Goal: Find specific page/section

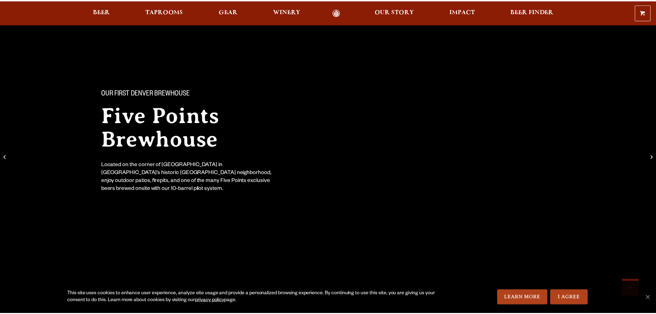
scroll to position [740, 0]
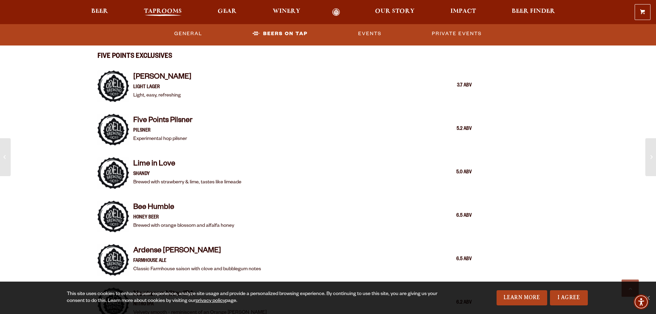
click at [165, 10] on span "Taprooms" at bounding box center [163, 12] width 38 height 6
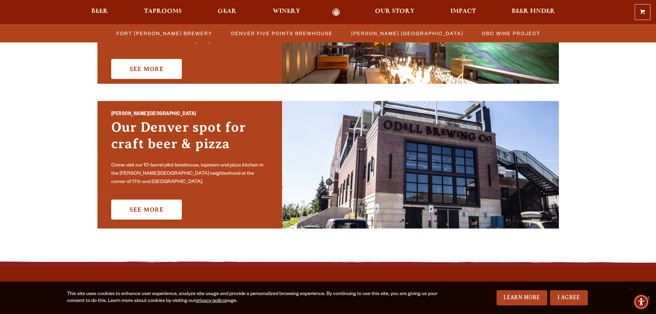
scroll to position [310, 0]
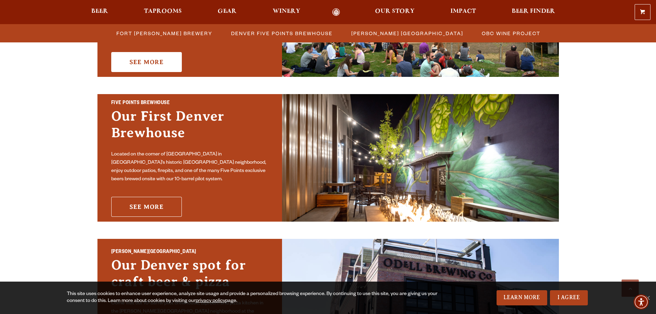
click at [159, 204] on link "See More" at bounding box center [146, 207] width 71 height 20
